Goal: Task Accomplishment & Management: Complete application form

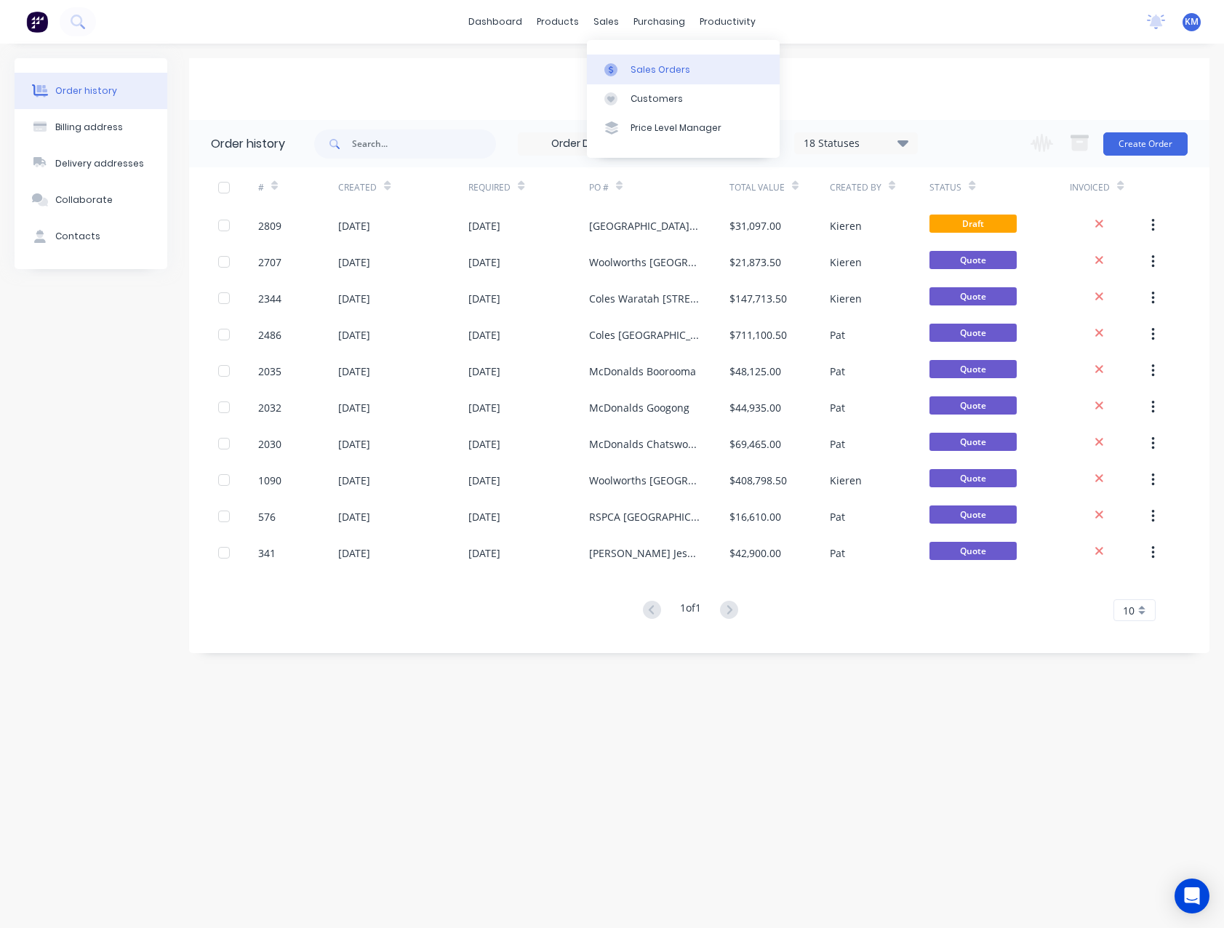
click at [634, 66] on div "Sales Orders" at bounding box center [661, 69] width 60 height 13
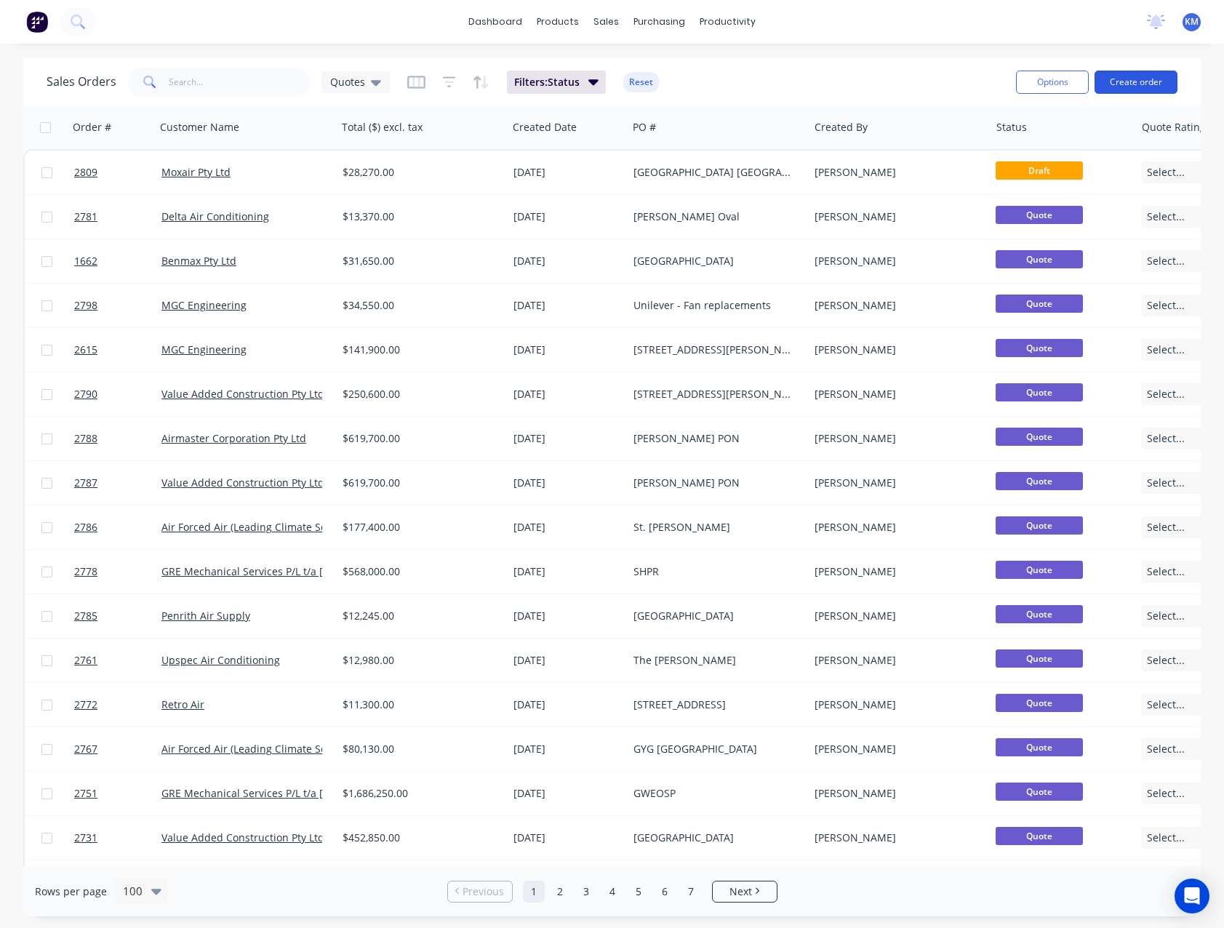
click at [1109, 87] on button "Create order" at bounding box center [1136, 82] width 83 height 23
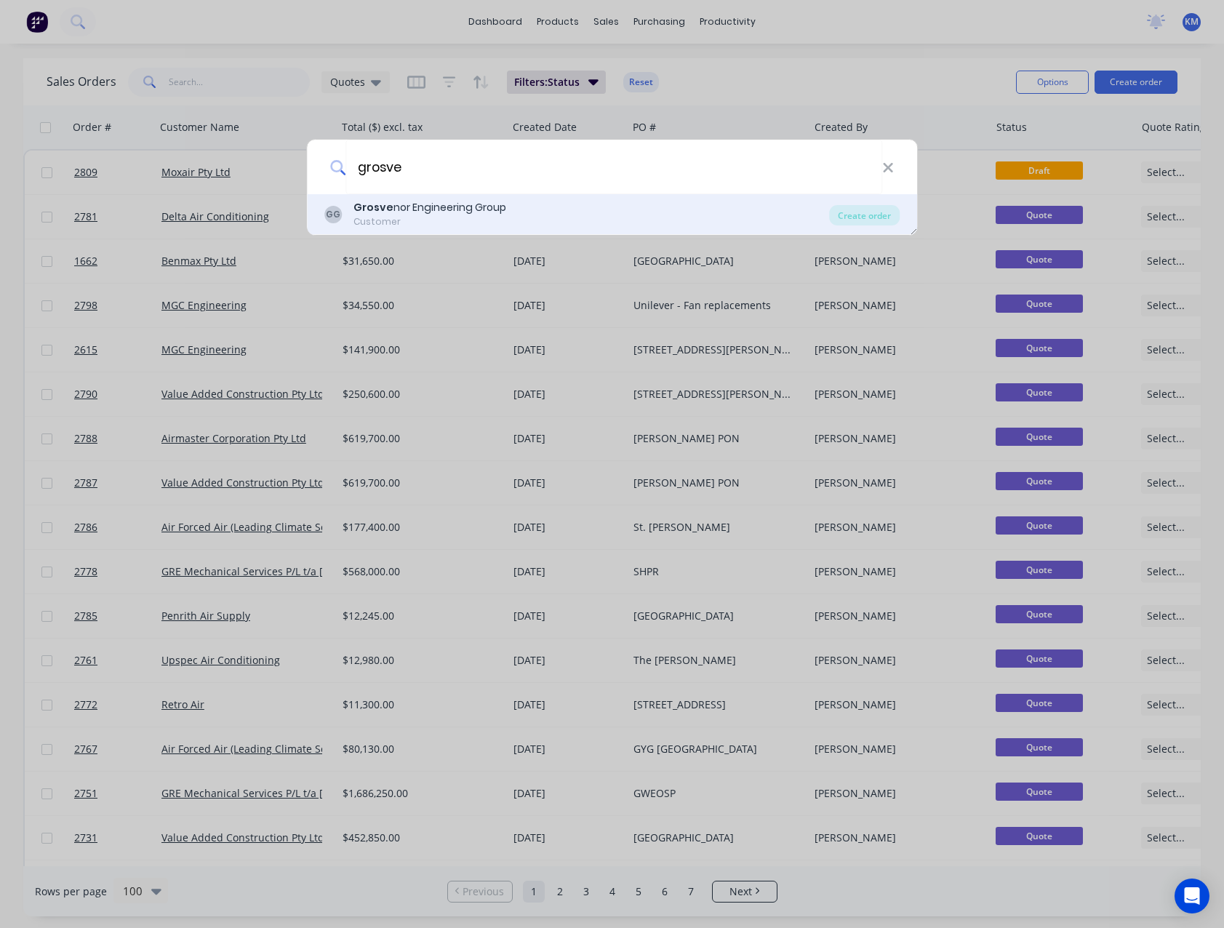
type input "grosve"
click at [563, 208] on div "GG Grosve nor Engineering Group Customer" at bounding box center [577, 214] width 506 height 28
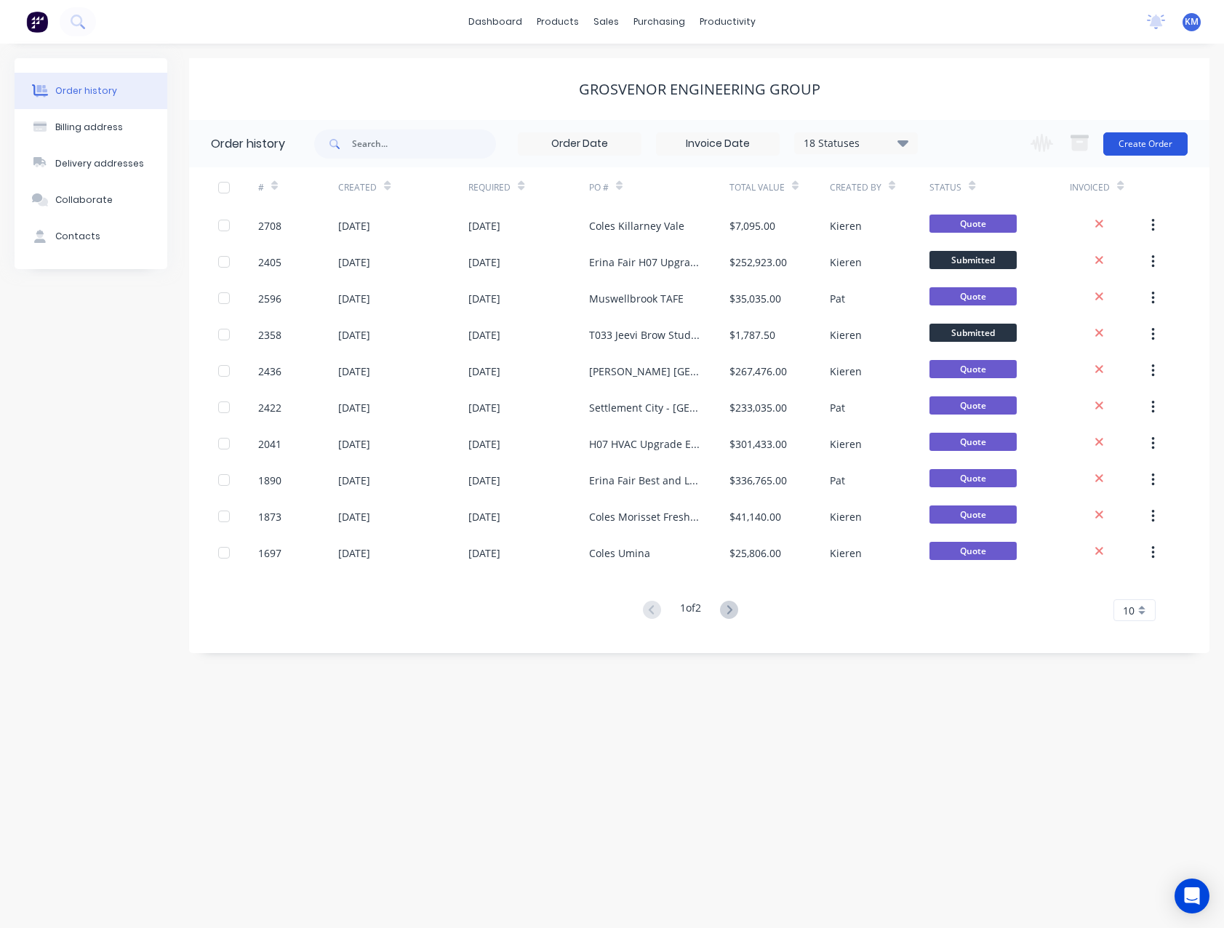
click at [1149, 143] on button "Create Order" at bounding box center [1145, 143] width 84 height 23
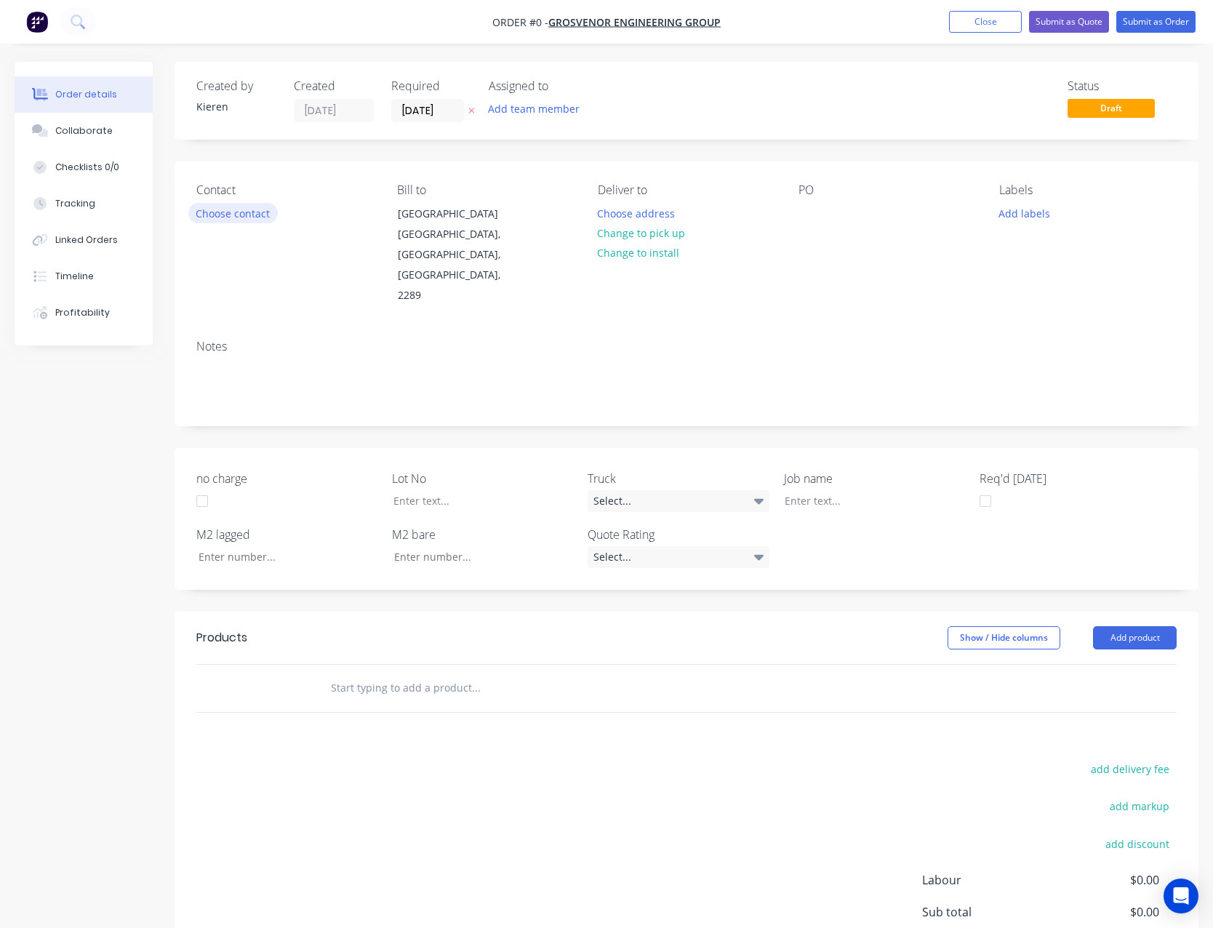
click at [241, 210] on button "Choose contact" at bounding box center [232, 213] width 89 height 20
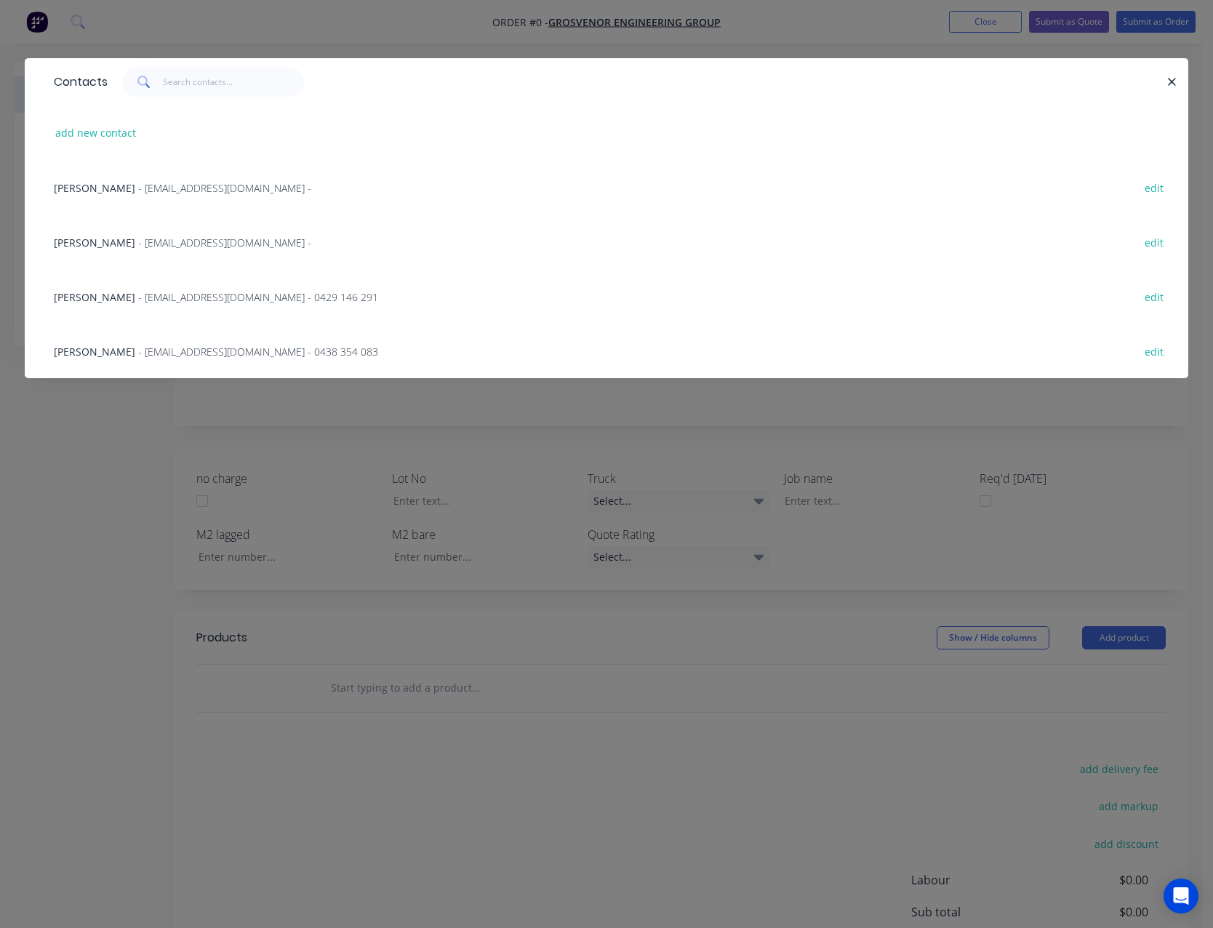
click at [205, 191] on span "- [EMAIL_ADDRESS][DOMAIN_NAME] -" at bounding box center [224, 188] width 173 height 14
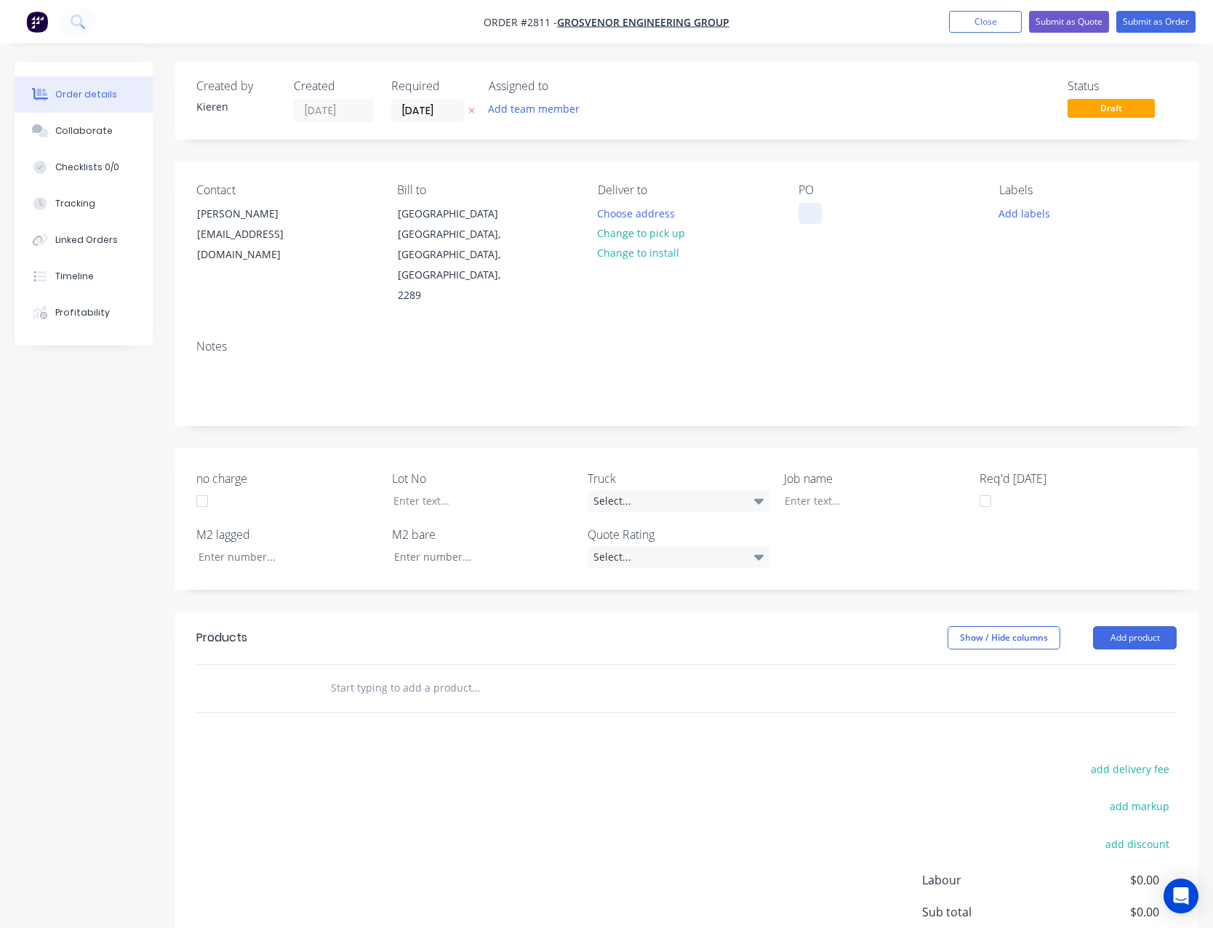
drag, startPoint x: 810, startPoint y: 214, endPoint x: 820, endPoint y: 239, distance: 27.2
click at [811, 213] on div at bounding box center [810, 213] width 23 height 21
click at [914, 213] on div "St Marys Gateshead" at bounding box center [859, 213] width 121 height 21
click at [1128, 626] on button "Add product" at bounding box center [1135, 637] width 84 height 23
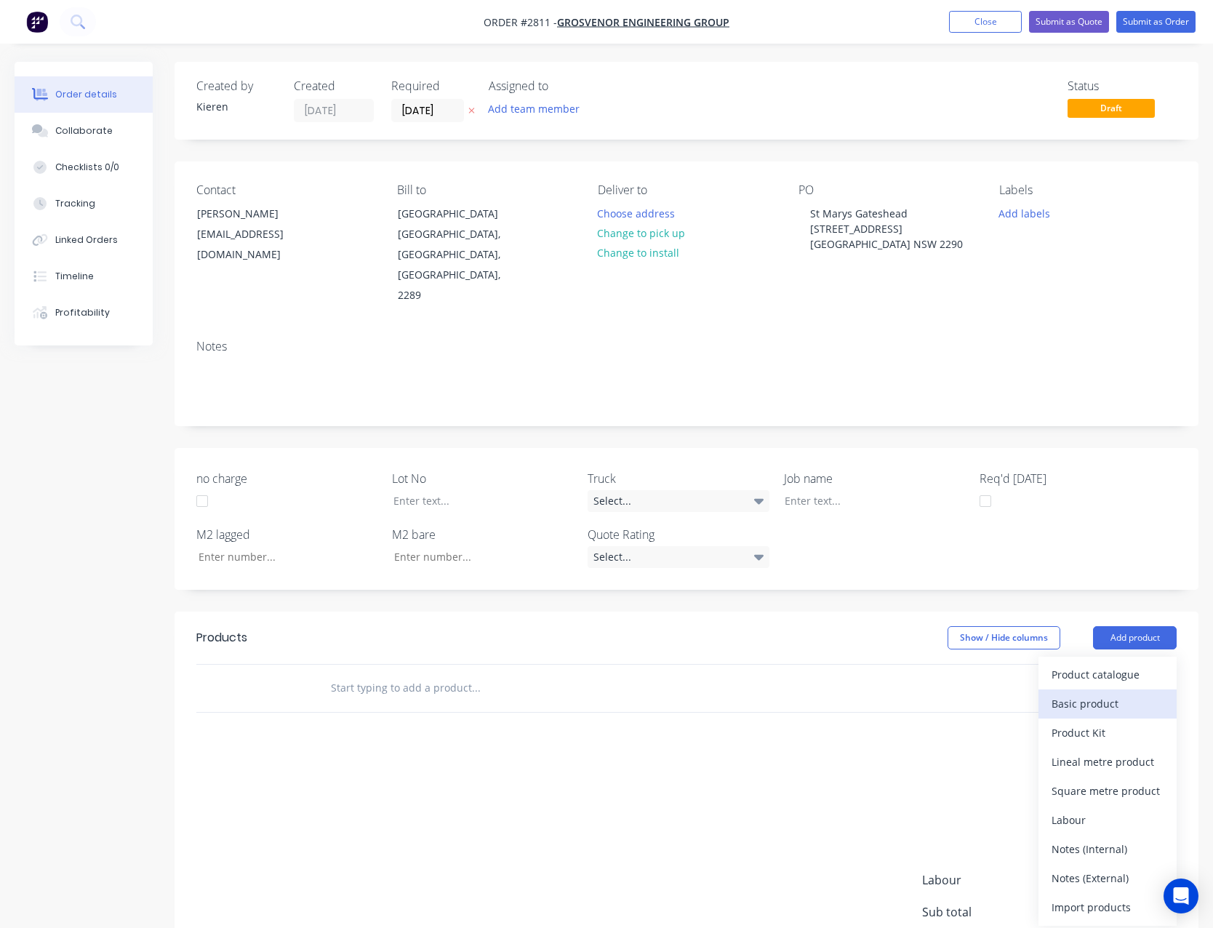
click at [1122, 690] on button "Basic product" at bounding box center [1108, 704] width 138 height 29
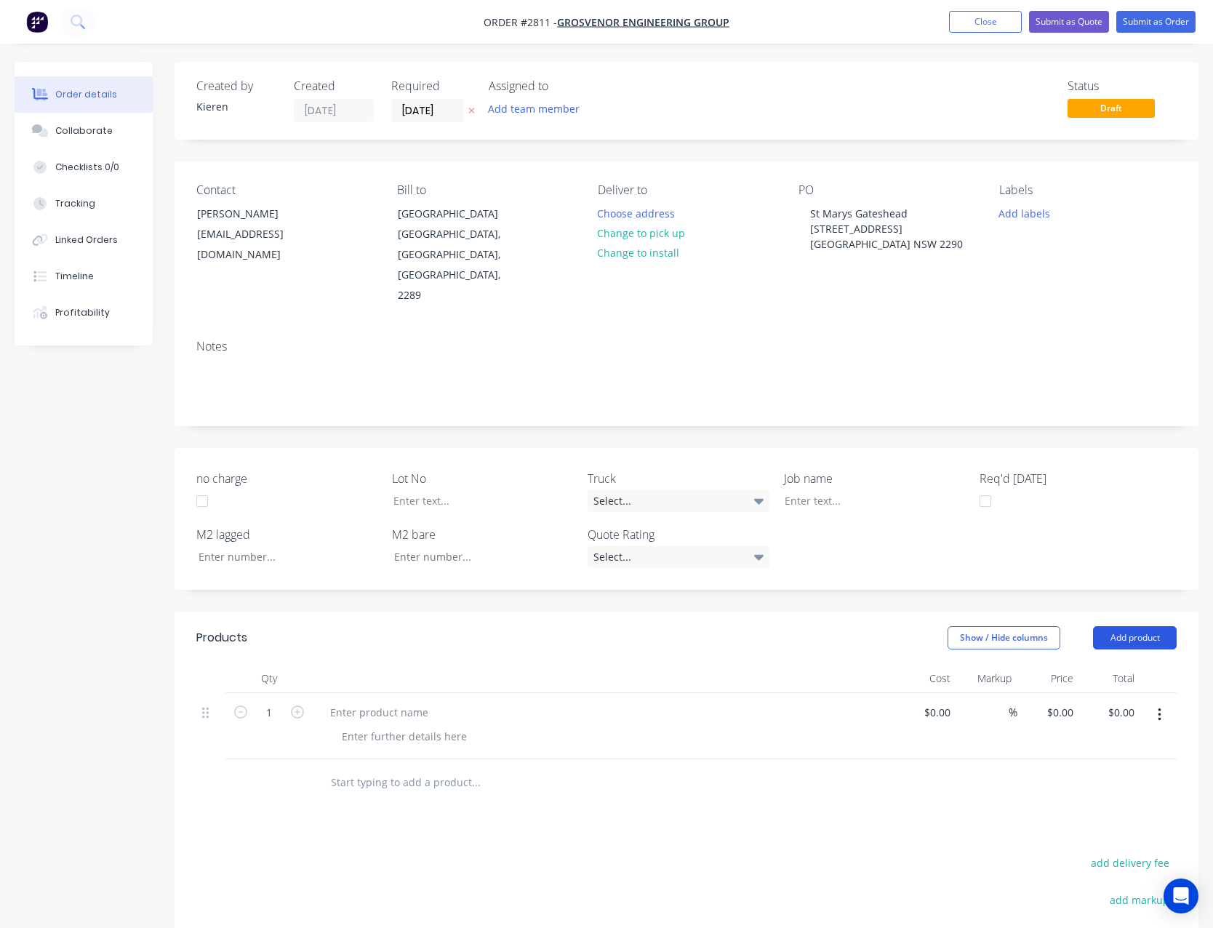
click at [1135, 626] on button "Add product" at bounding box center [1135, 637] width 84 height 23
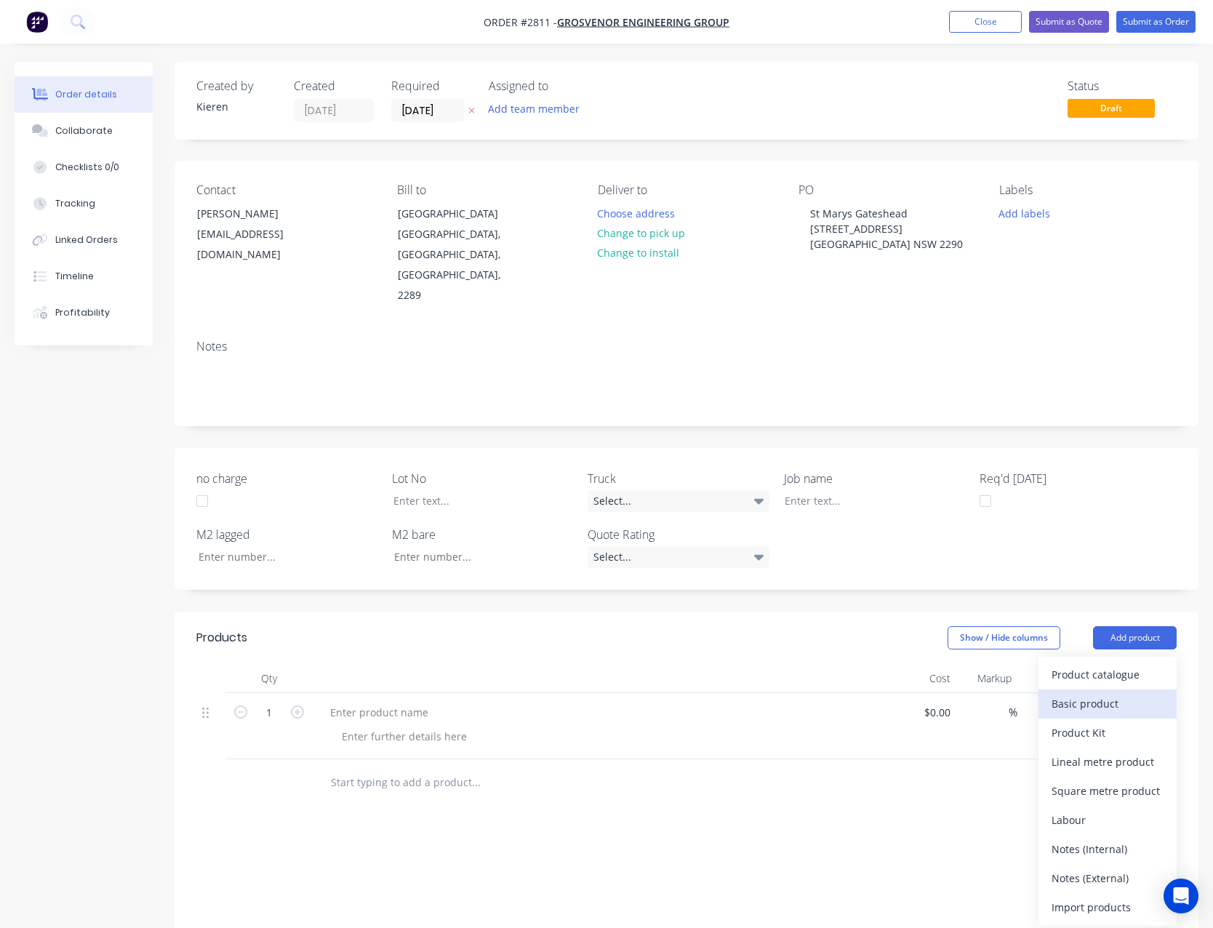
click at [1129, 693] on div "Basic product" at bounding box center [1108, 703] width 112 height 21
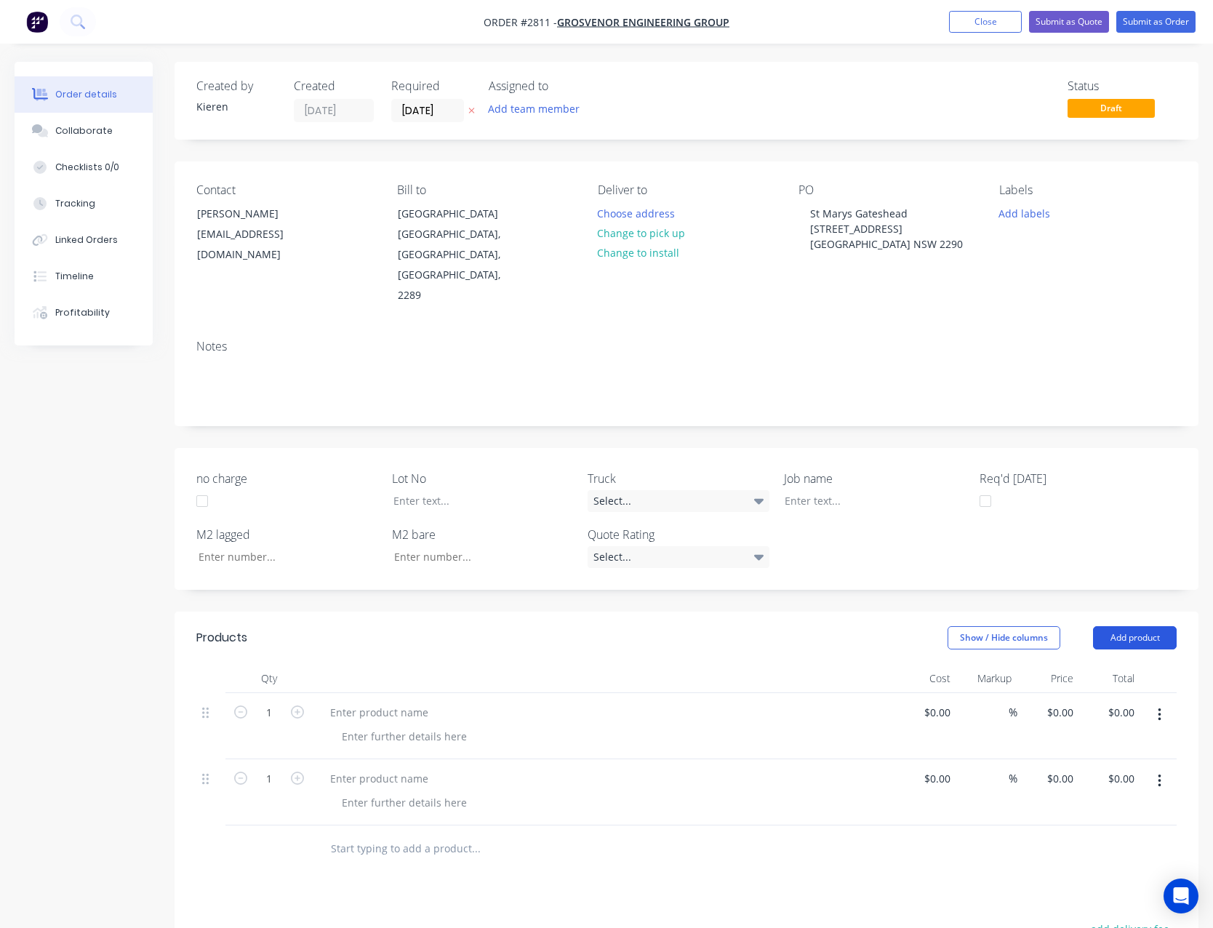
click at [1133, 626] on button "Add product" at bounding box center [1135, 637] width 84 height 23
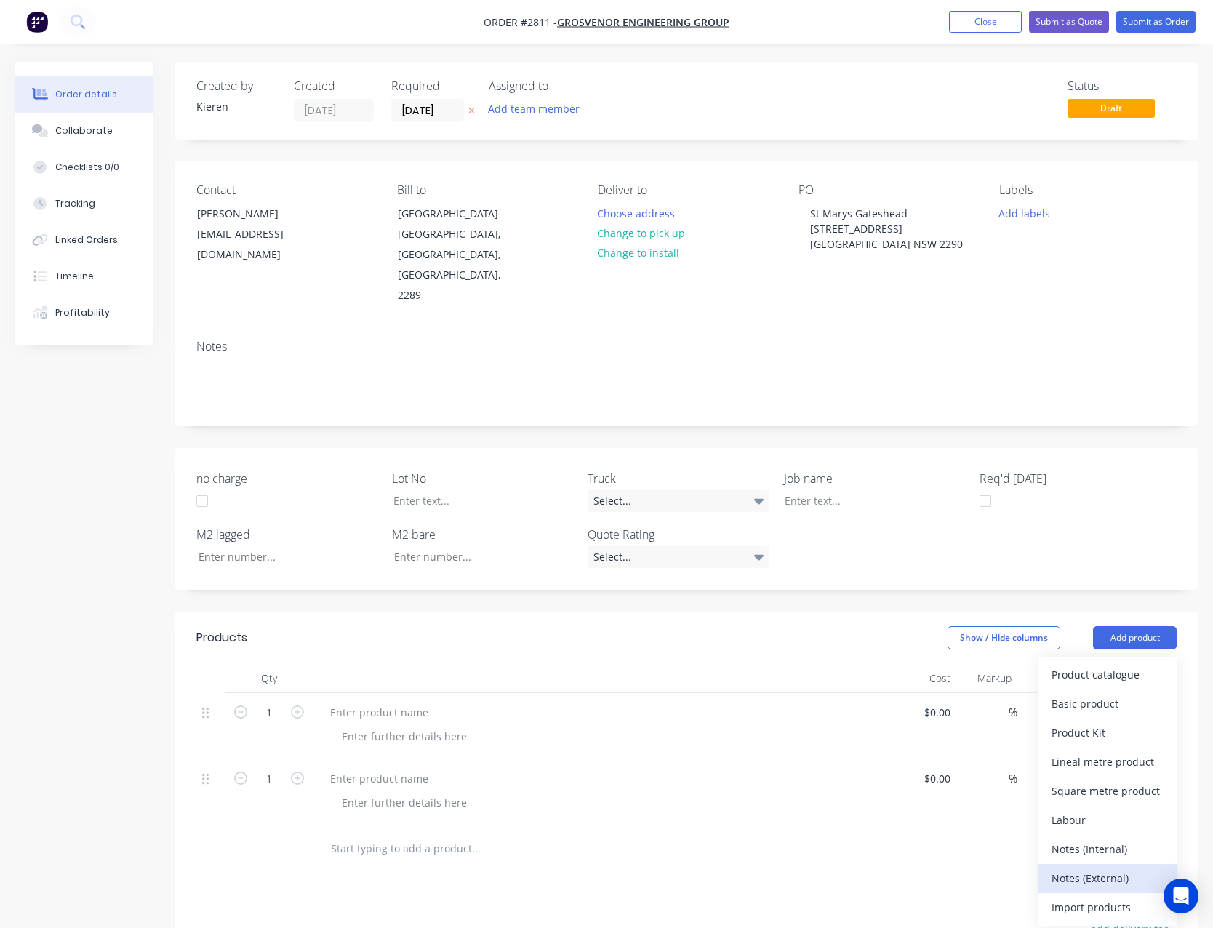
click at [1125, 868] on div "Notes (External)" at bounding box center [1108, 878] width 112 height 21
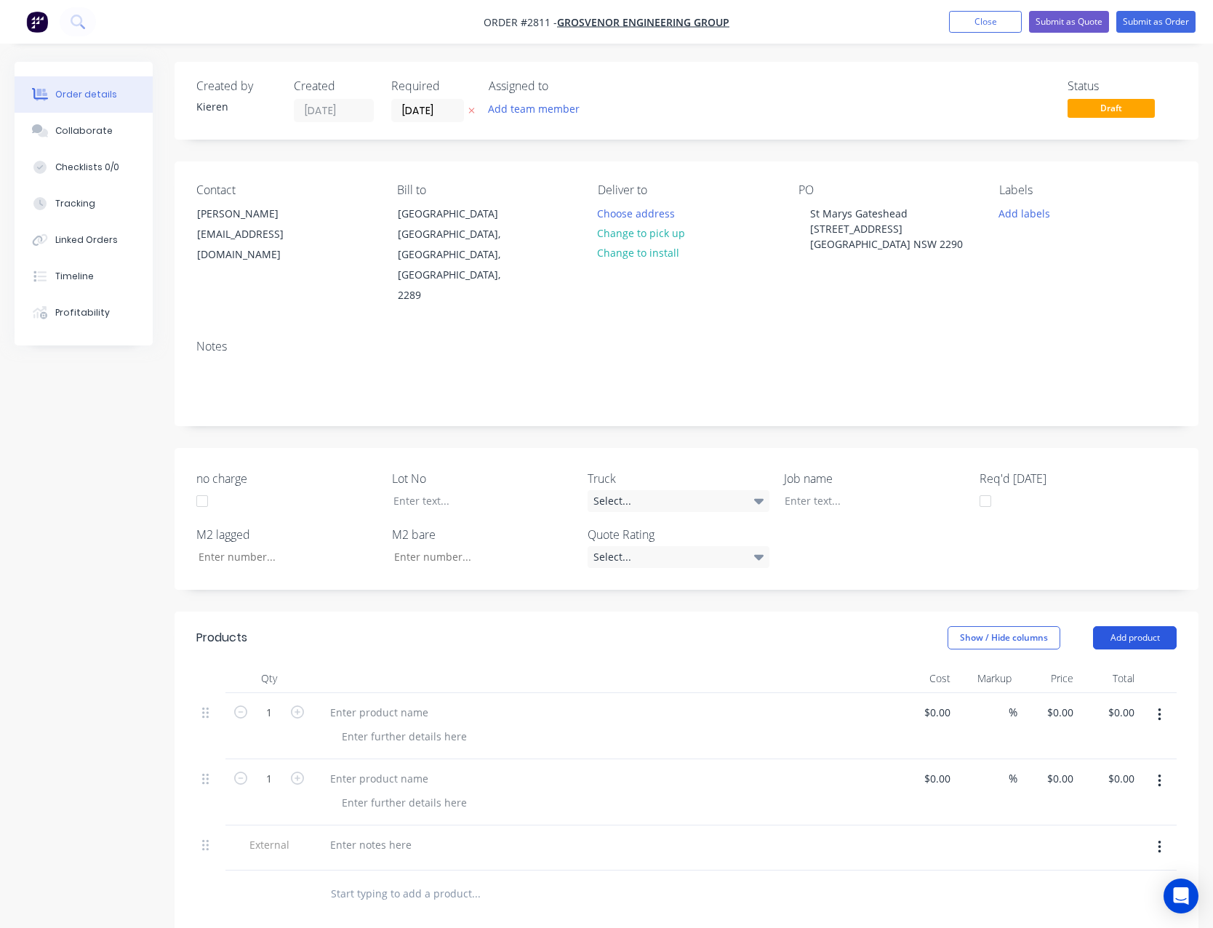
click at [1123, 626] on button "Add product" at bounding box center [1135, 637] width 84 height 23
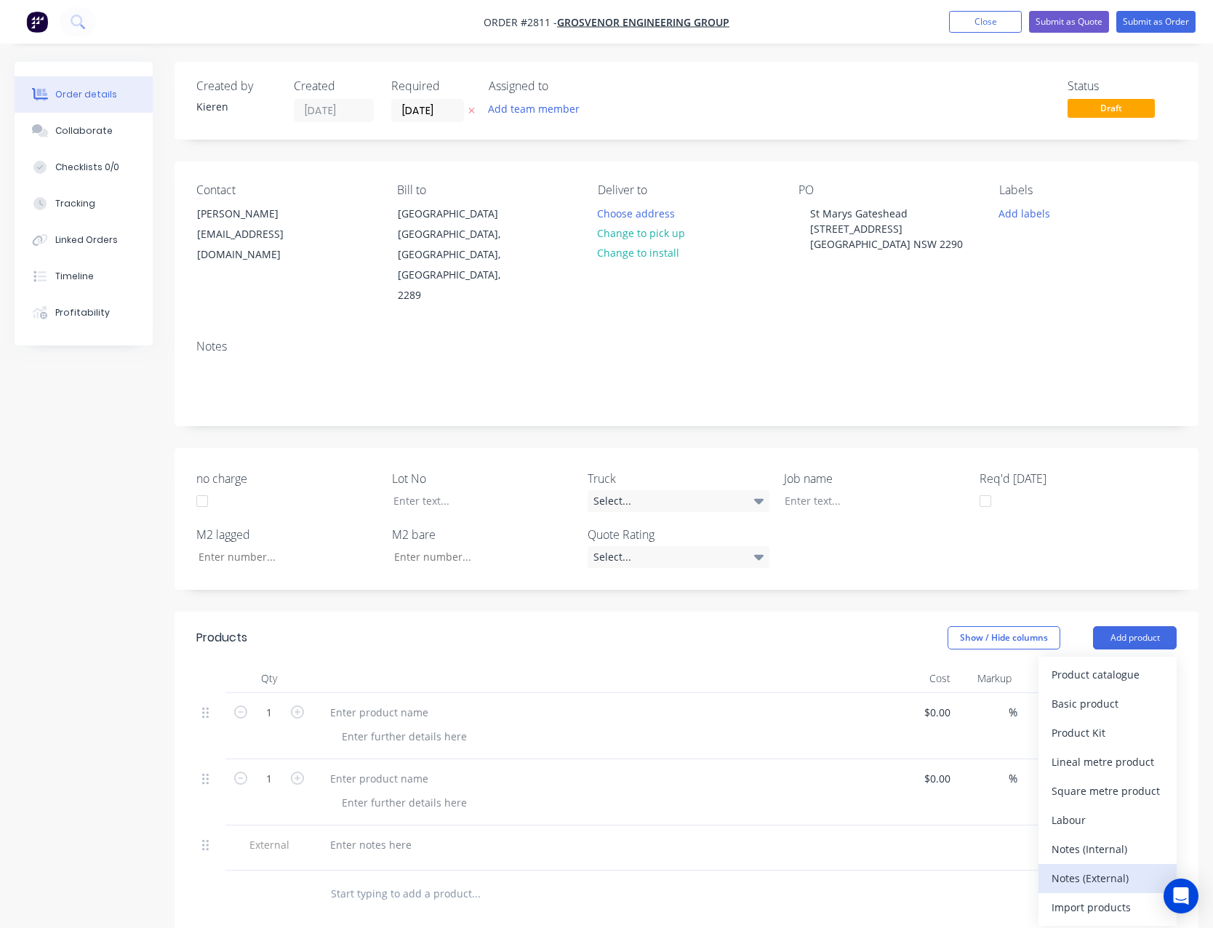
click at [1126, 868] on div "Notes (External)" at bounding box center [1108, 878] width 112 height 21
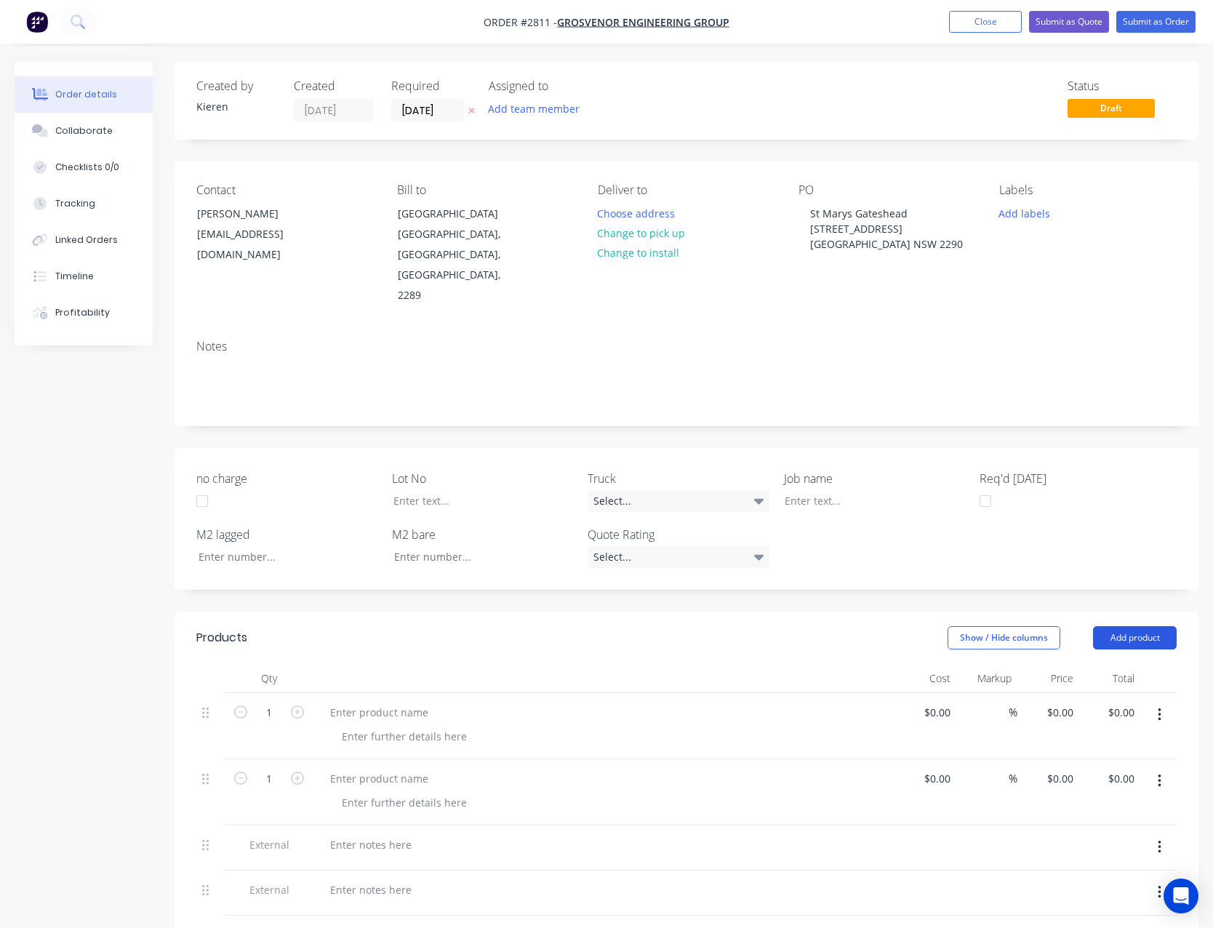
click at [1135, 626] on button "Add product" at bounding box center [1135, 637] width 84 height 23
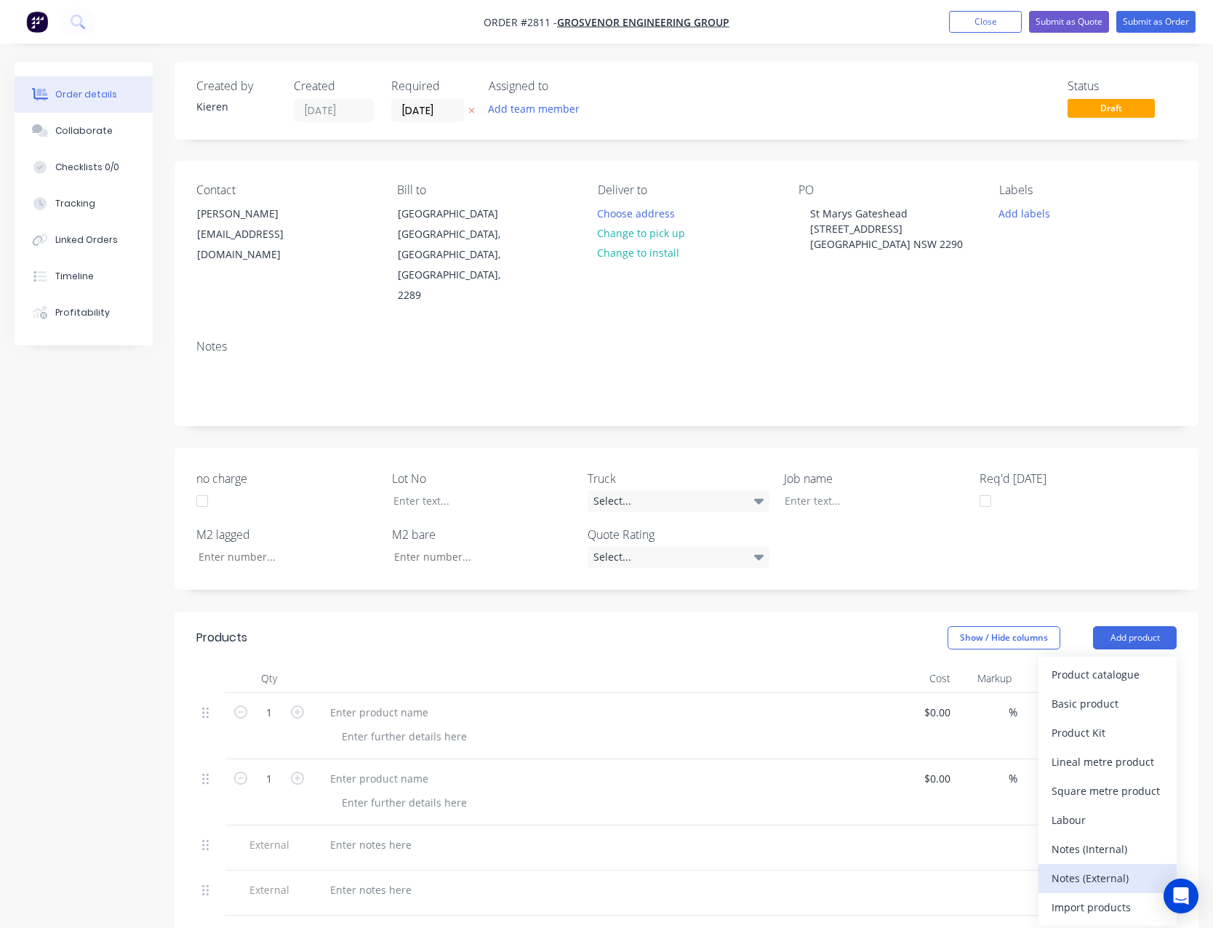
click at [1117, 864] on button "Notes (External)" at bounding box center [1108, 878] width 138 height 29
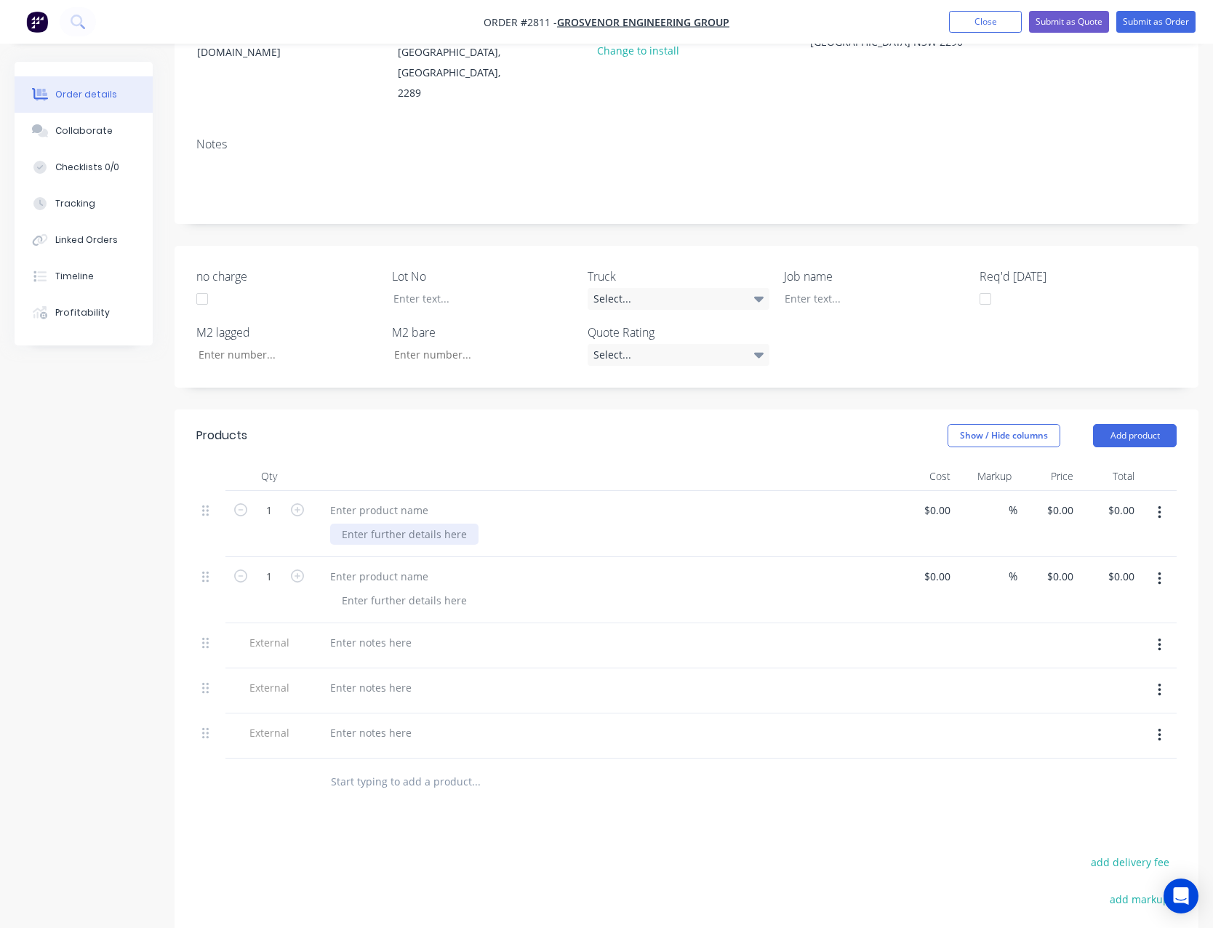
scroll to position [218, 0]
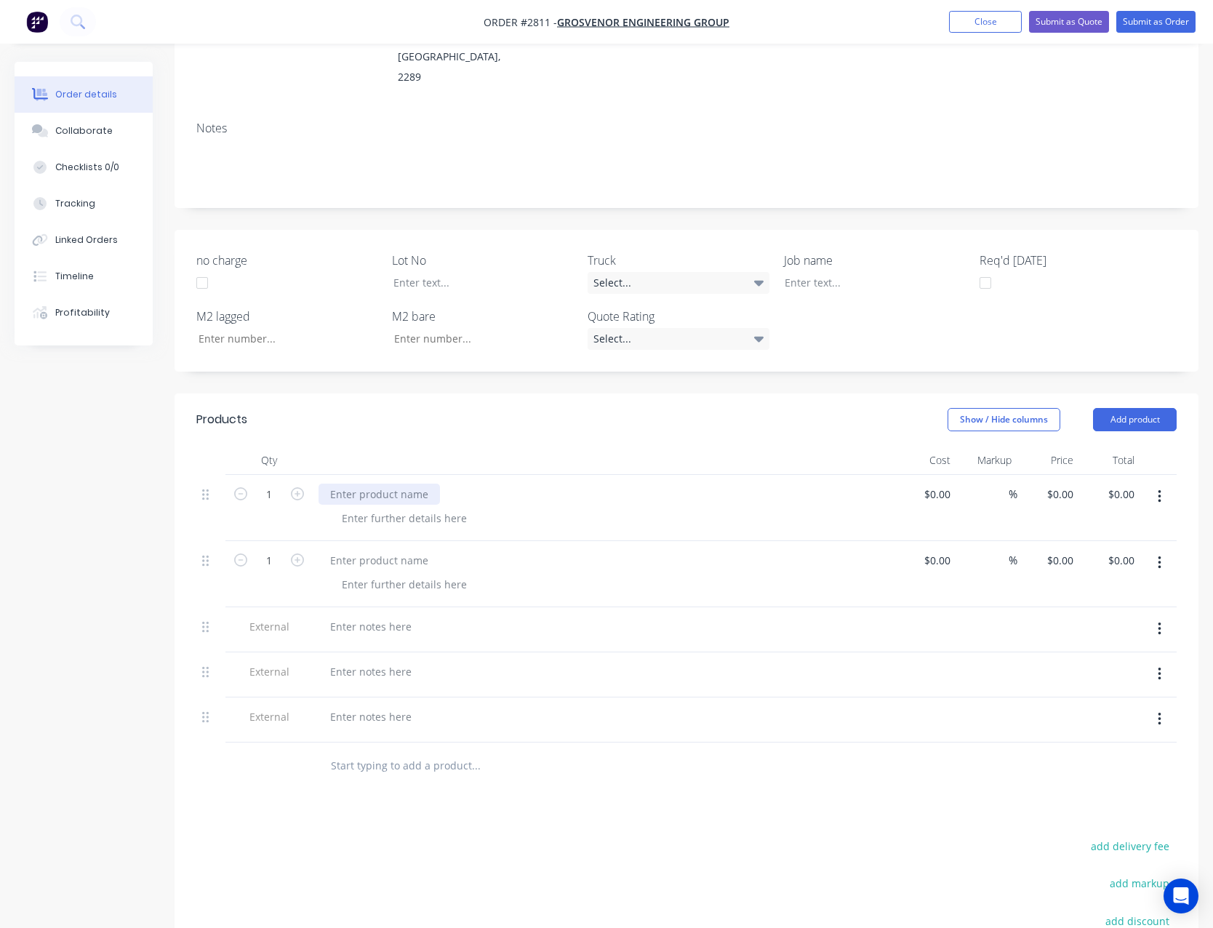
click at [407, 484] on div at bounding box center [379, 494] width 121 height 21
click at [384, 550] on div at bounding box center [379, 560] width 121 height 21
click at [348, 616] on div at bounding box center [371, 626] width 105 height 21
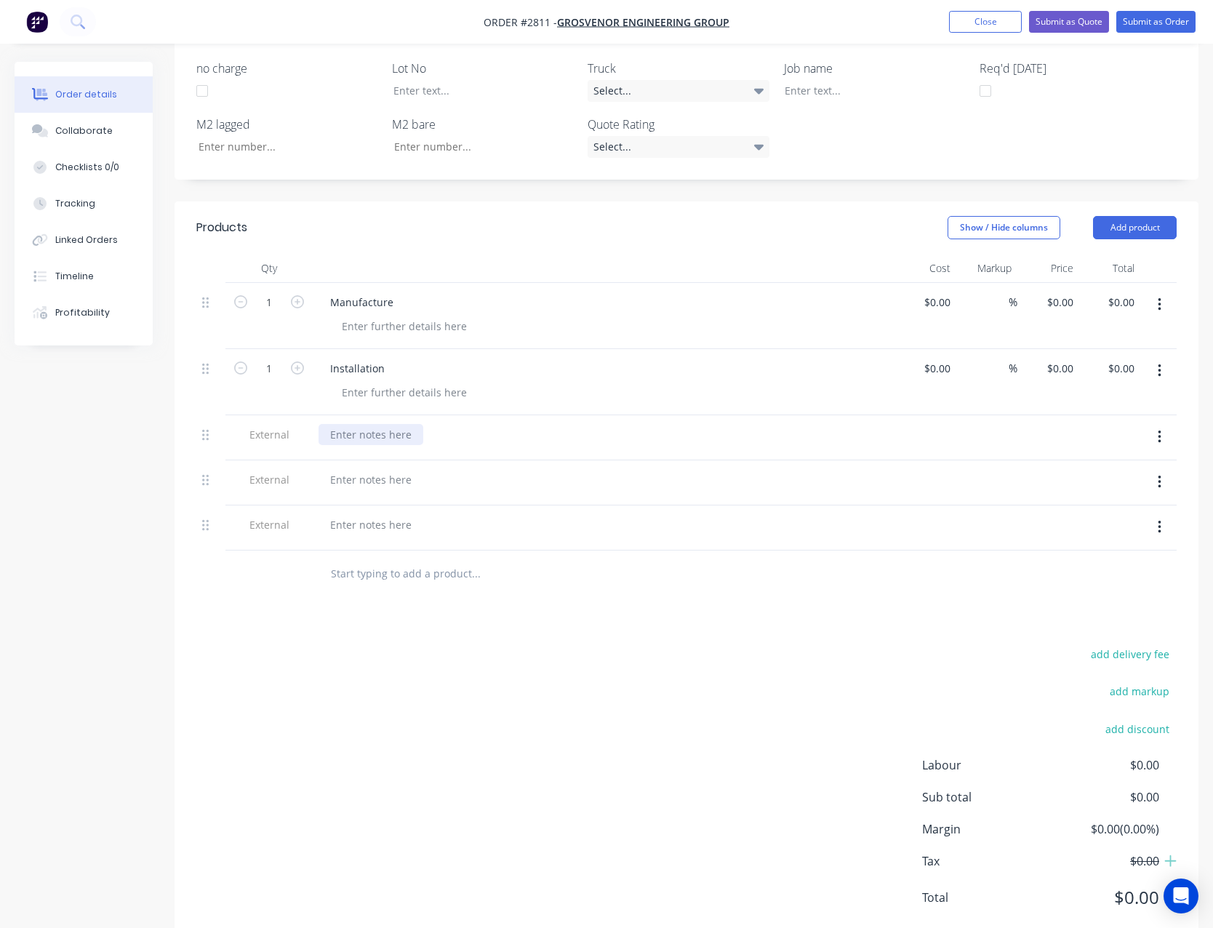
click at [361, 424] on div at bounding box center [371, 434] width 105 height 21
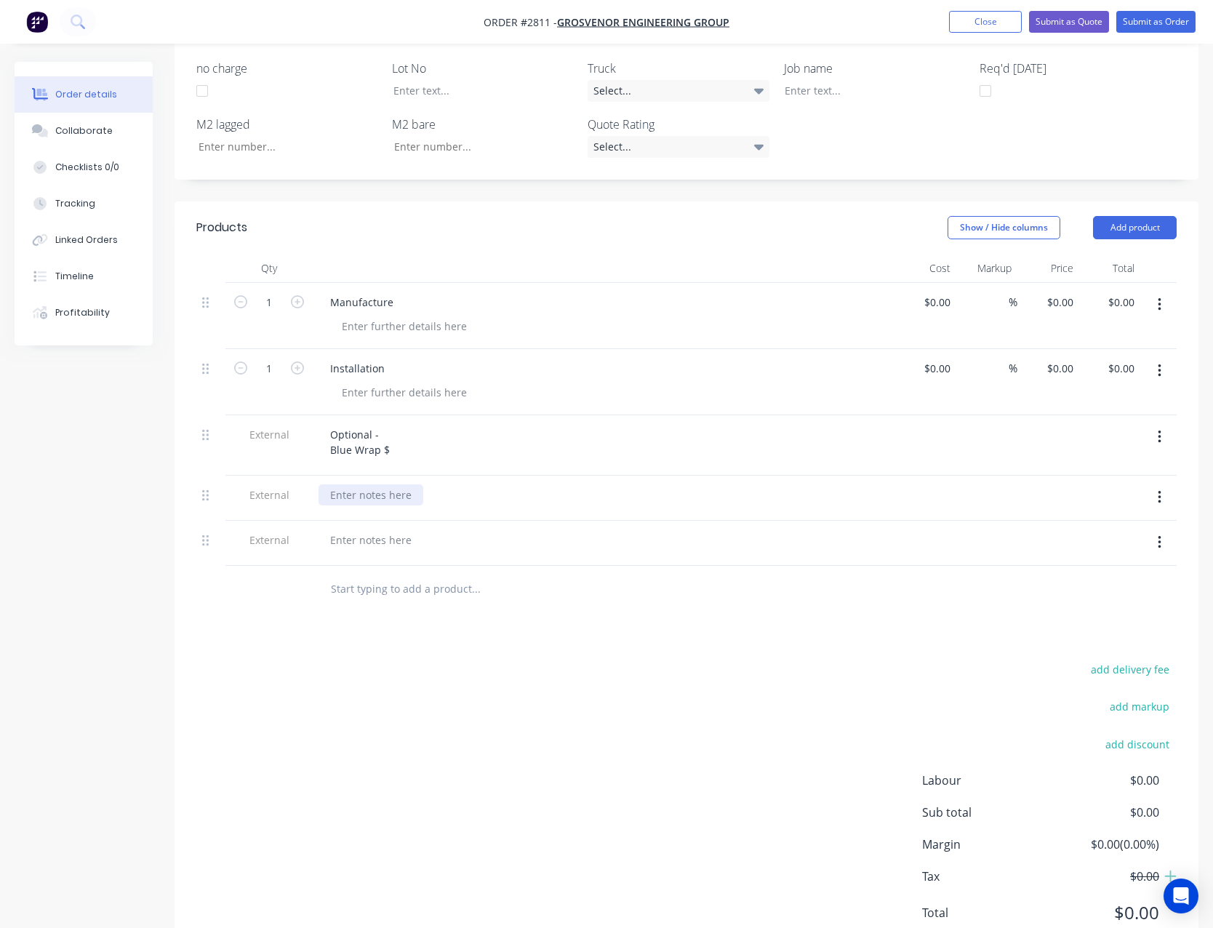
click at [342, 484] on div at bounding box center [371, 494] width 105 height 21
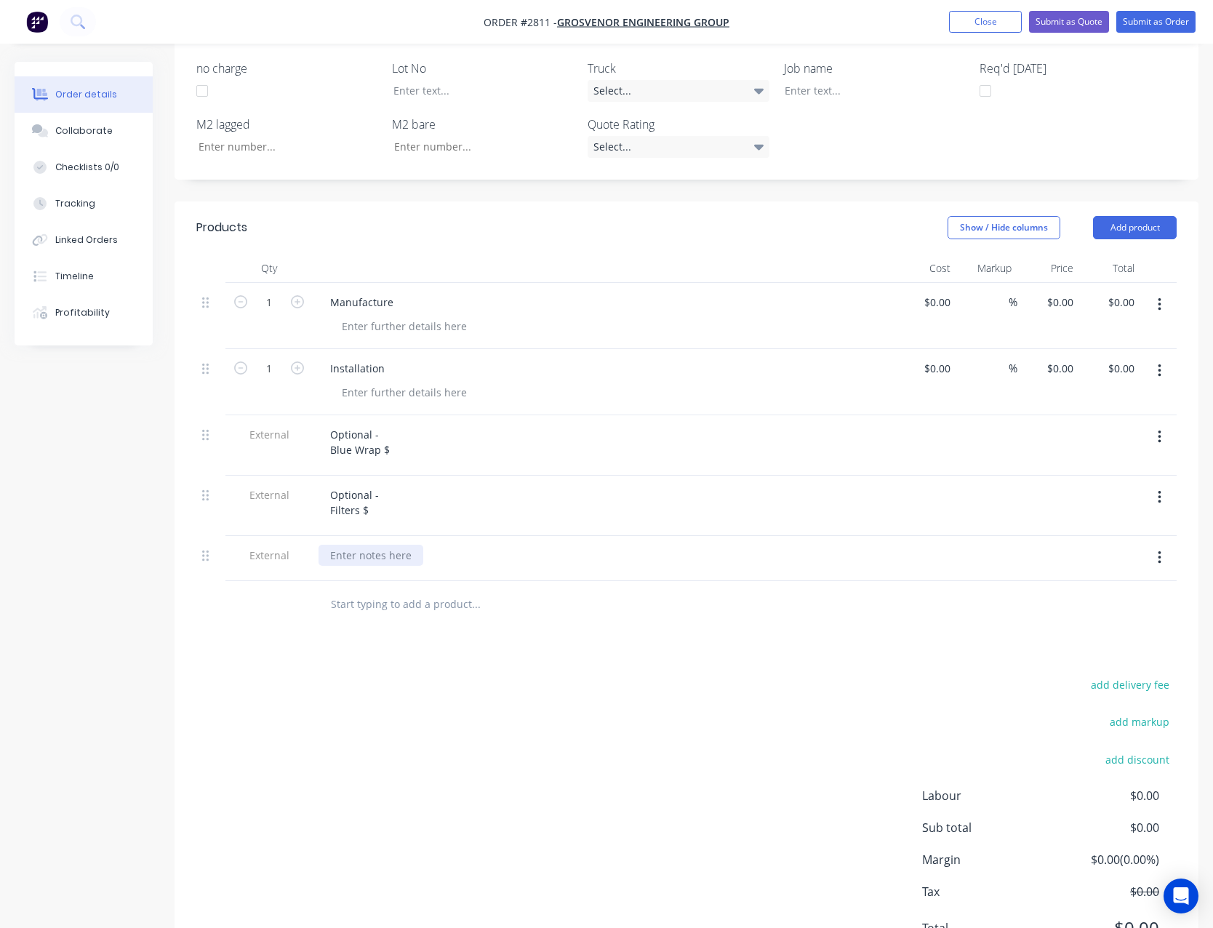
click at [362, 545] on div at bounding box center [371, 555] width 105 height 21
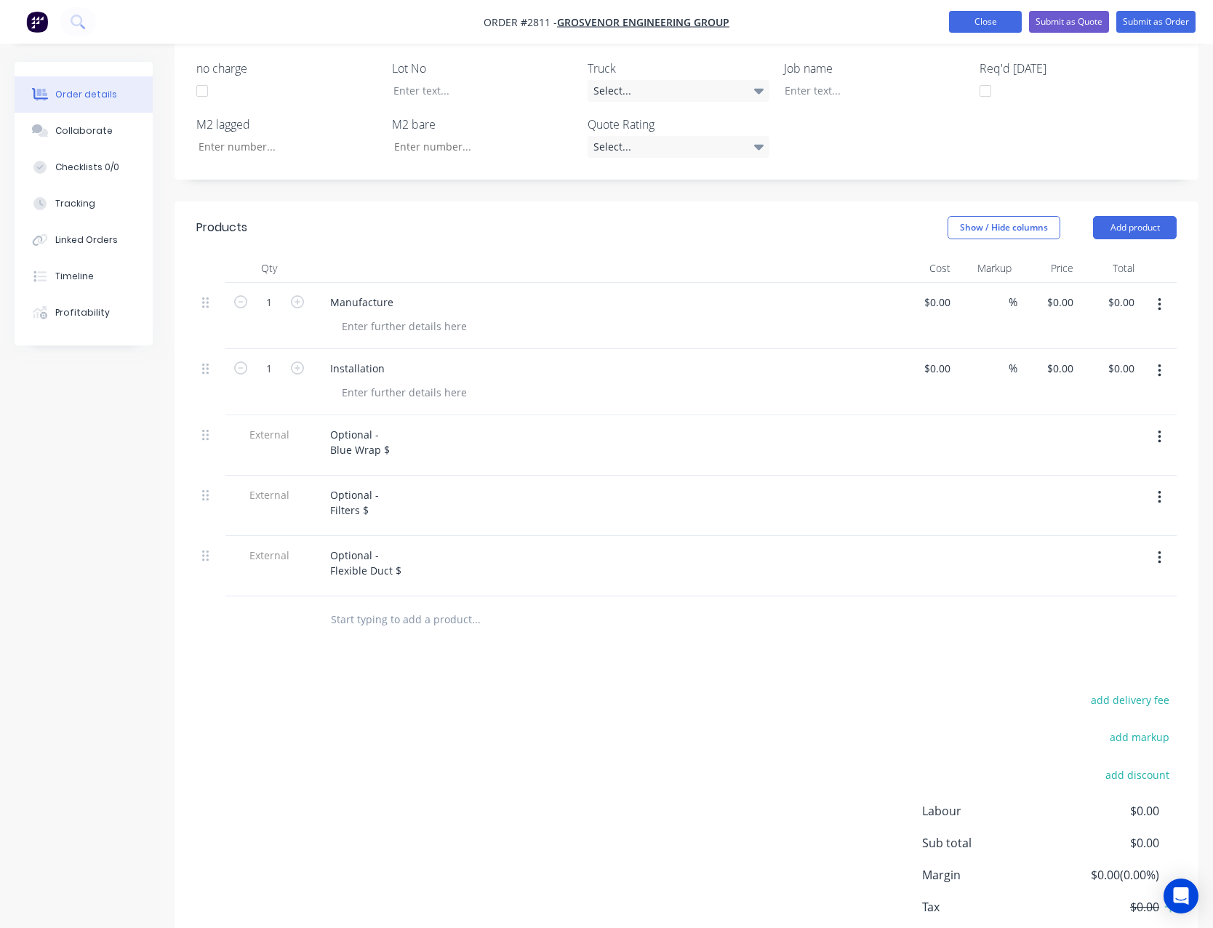
click at [985, 23] on button "Close" at bounding box center [985, 22] width 73 height 22
